Goal: Book appointment/travel/reservation

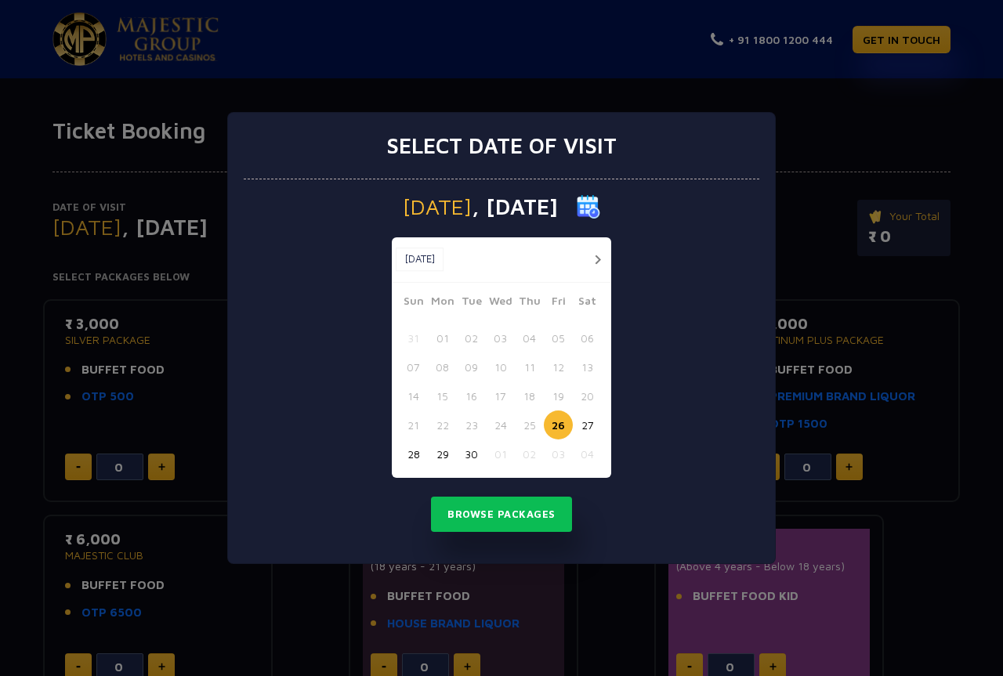
click at [595, 261] on button "button" at bounding box center [597, 260] width 20 height 20
click at [585, 425] on button "25" at bounding box center [587, 424] width 29 height 29
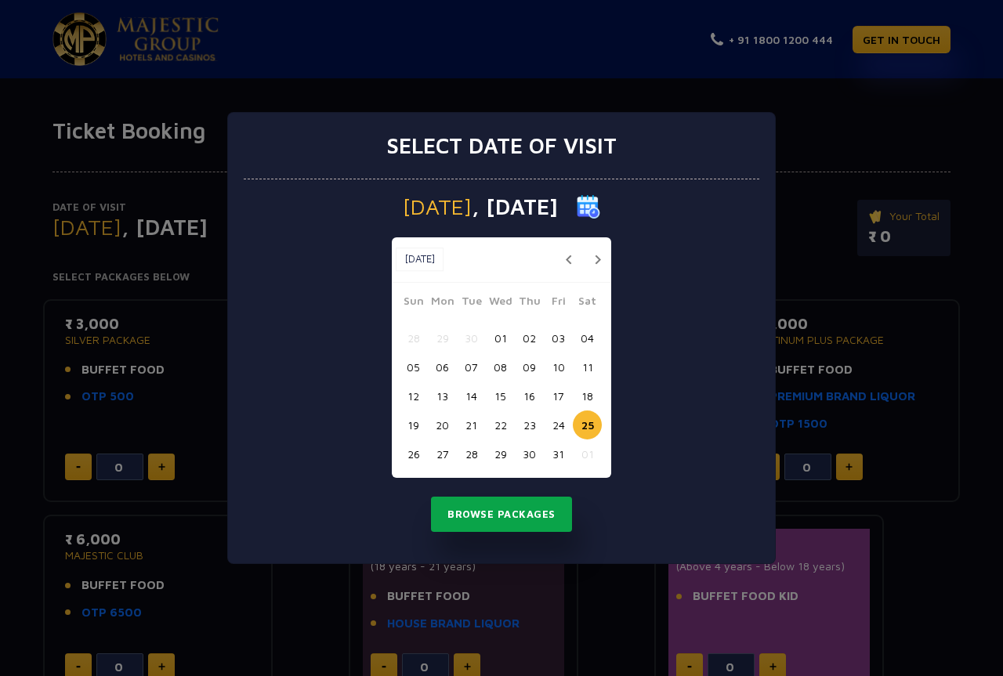
click at [498, 530] on button "Browse Packages" at bounding box center [501, 515] width 141 height 36
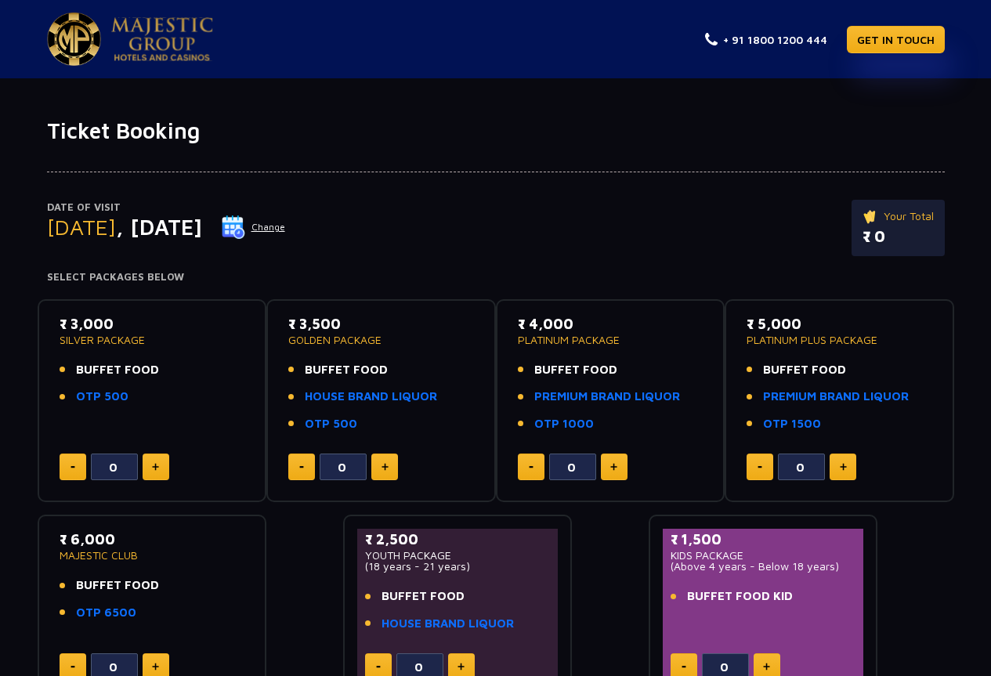
click at [202, 237] on span ", [DATE]" at bounding box center [159, 227] width 86 height 26
click at [116, 229] on span "[DATE]" at bounding box center [81, 227] width 69 height 26
click at [74, 200] on p "Date of Visit" at bounding box center [166, 208] width 239 height 16
click at [286, 223] on button "Change" at bounding box center [253, 227] width 65 height 25
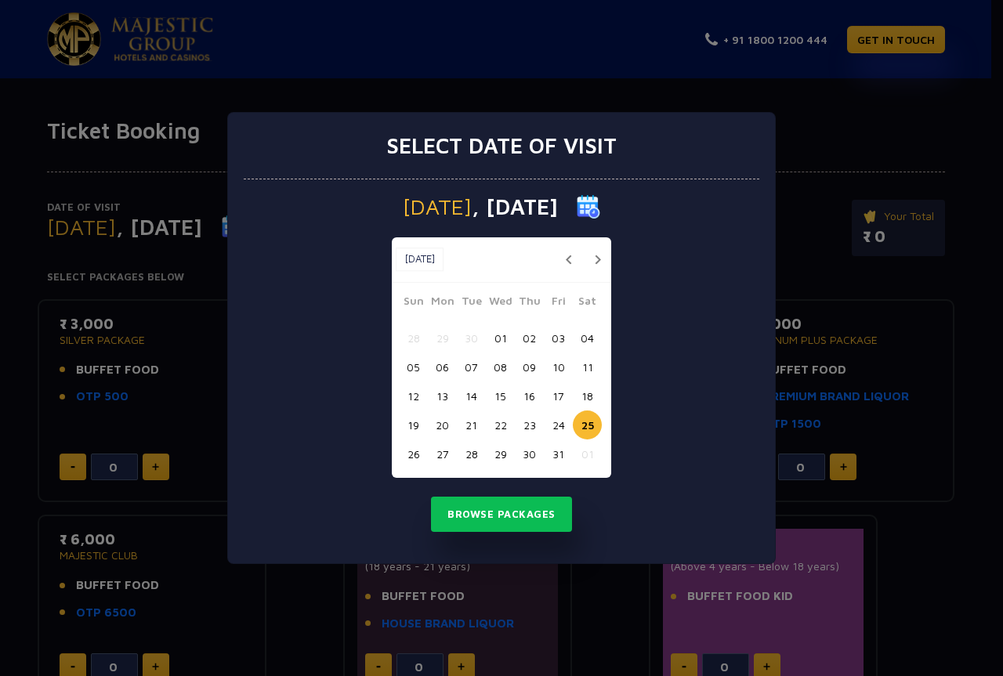
click at [439, 453] on button "27" at bounding box center [442, 453] width 29 height 29
click at [495, 516] on button "Browse Packages" at bounding box center [501, 515] width 141 height 36
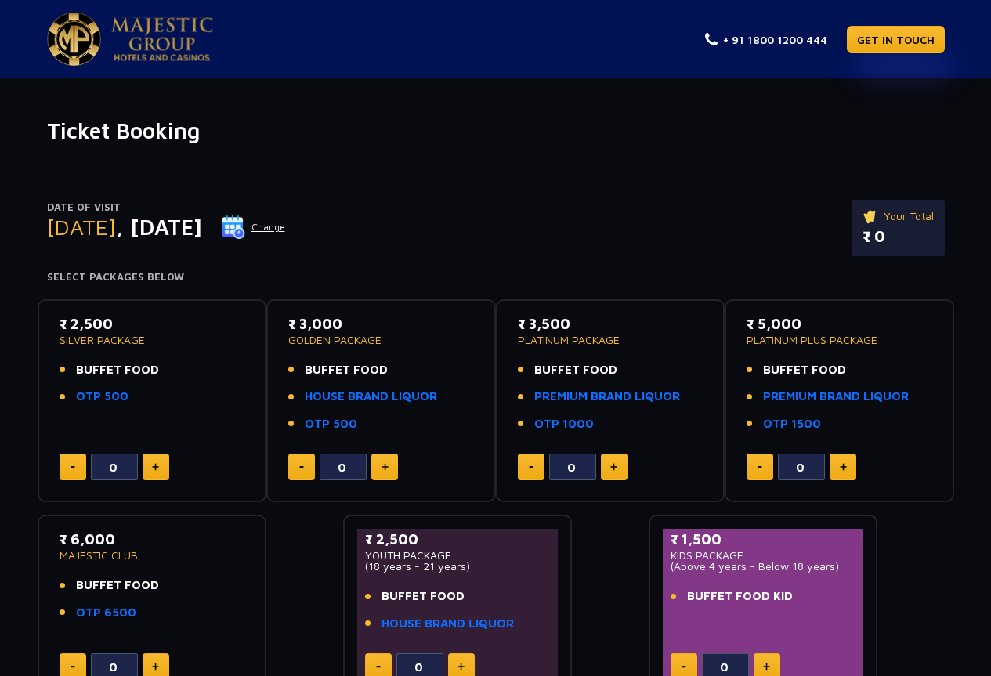
click at [286, 229] on button "Change" at bounding box center [253, 227] width 65 height 25
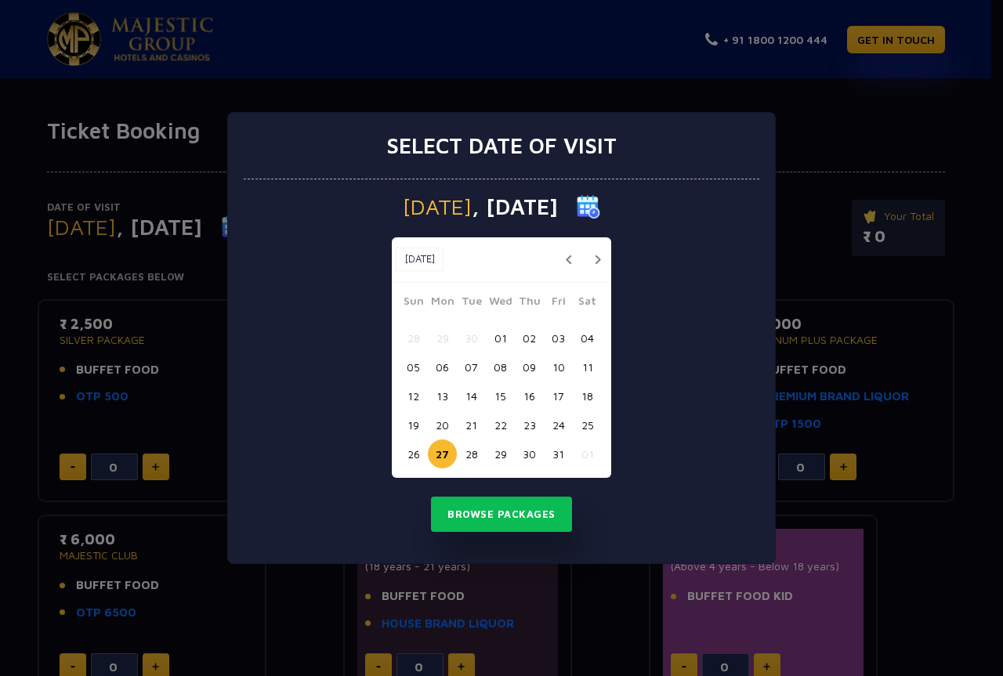
click at [416, 452] on button "26" at bounding box center [413, 453] width 29 height 29
click at [500, 517] on button "Browse Packages" at bounding box center [501, 515] width 141 height 36
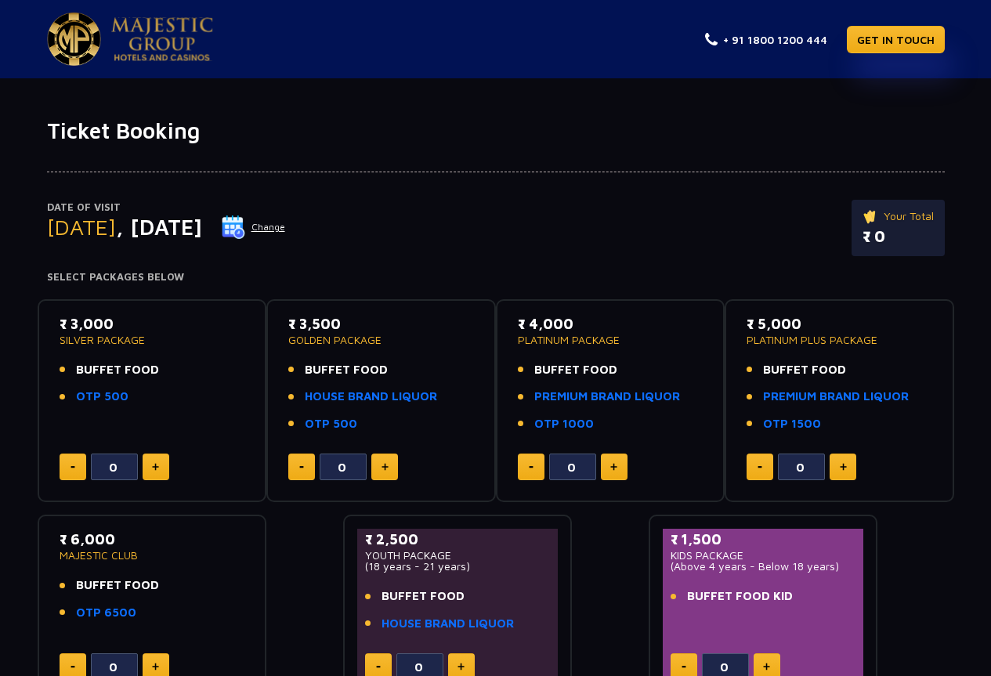
click at [160, 23] on img at bounding box center [162, 39] width 102 height 44
